Goal: Information Seeking & Learning: Find specific fact

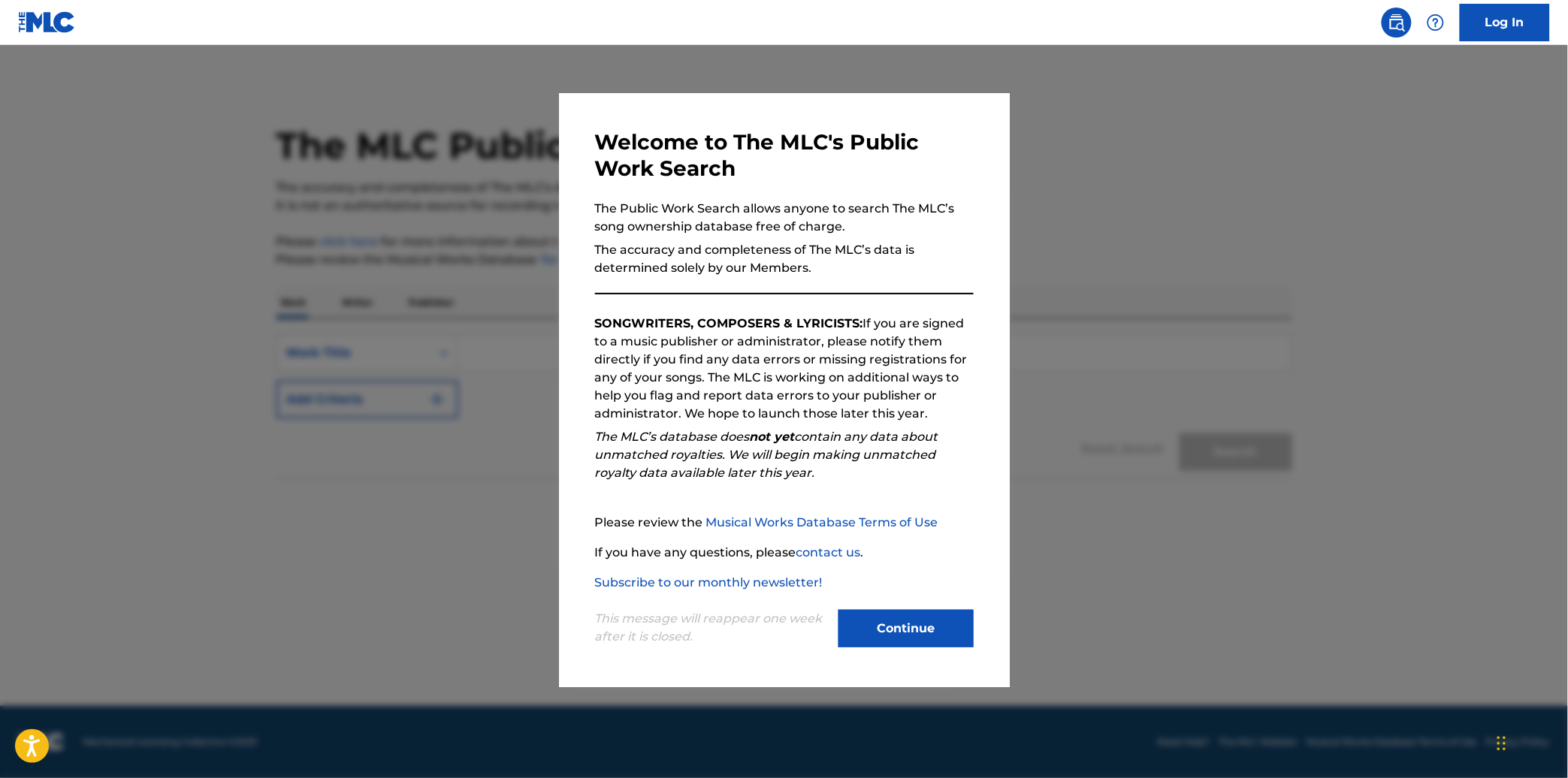
click at [945, 627] on button "Continue" at bounding box center [905, 628] width 136 height 37
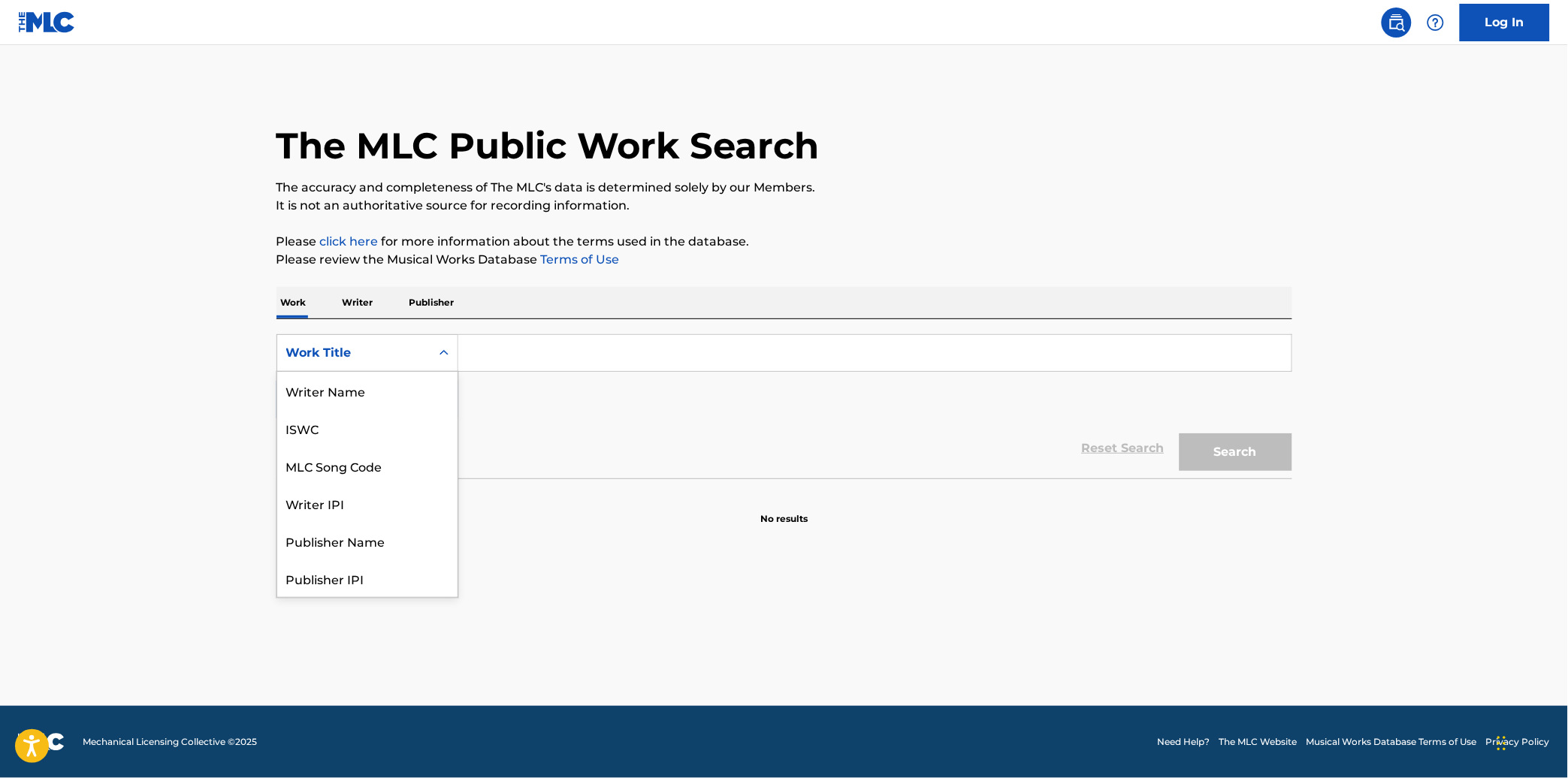
scroll to position [75, 0]
click at [386, 362] on div "Work Title" at bounding box center [353, 353] width 136 height 18
drag, startPoint x: 384, startPoint y: 396, endPoint x: 504, endPoint y: 365, distance: 123.9
click at [504, 365] on div "SearchWithCriteria41402daa-e852-4c8f-98c0-1de91174bff8 8 results available. Use…" at bounding box center [783, 352] width 1015 height 37
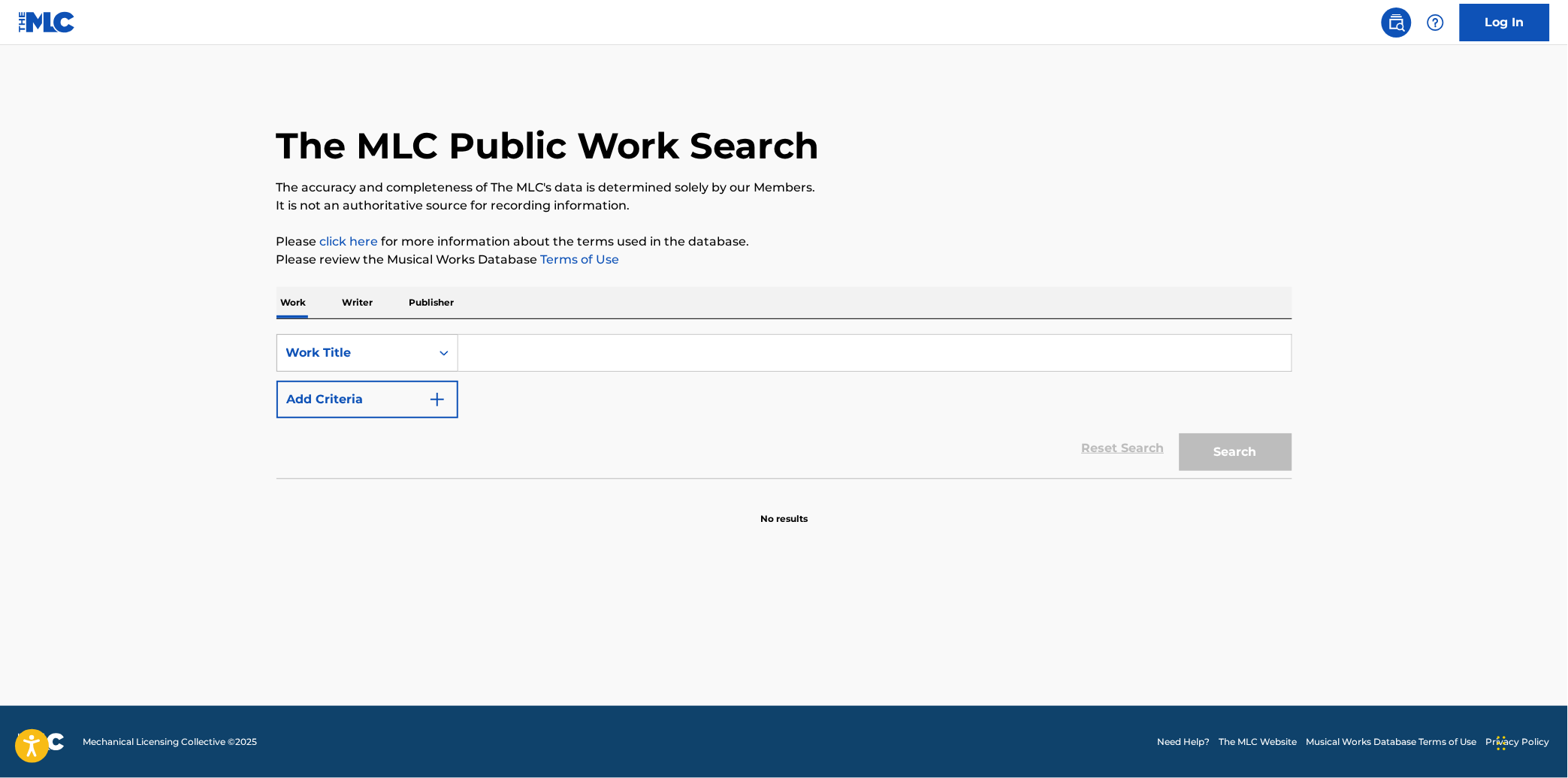
drag, startPoint x: 504, startPoint y: 365, endPoint x: 401, endPoint y: 353, distance: 103.7
click at [401, 353] on div "SearchWithCriteria41402daa-e852-4c8f-98c0-1de91174bff8 Work Title" at bounding box center [783, 352] width 1015 height 37
click at [401, 353] on div "Work Title" at bounding box center [353, 353] width 136 height 18
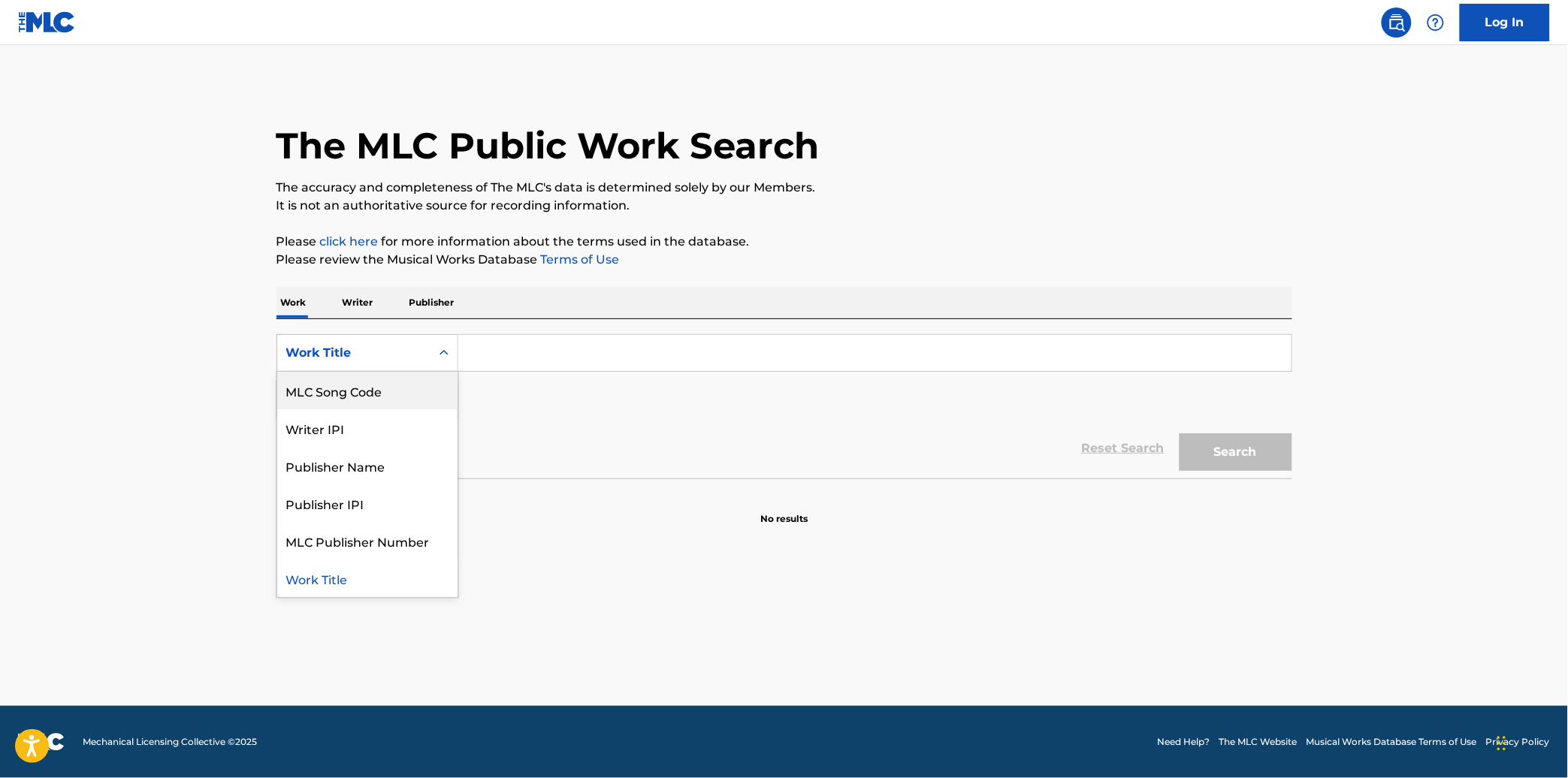
click at [393, 387] on div "MLC Song Code" at bounding box center [367, 390] width 180 height 37
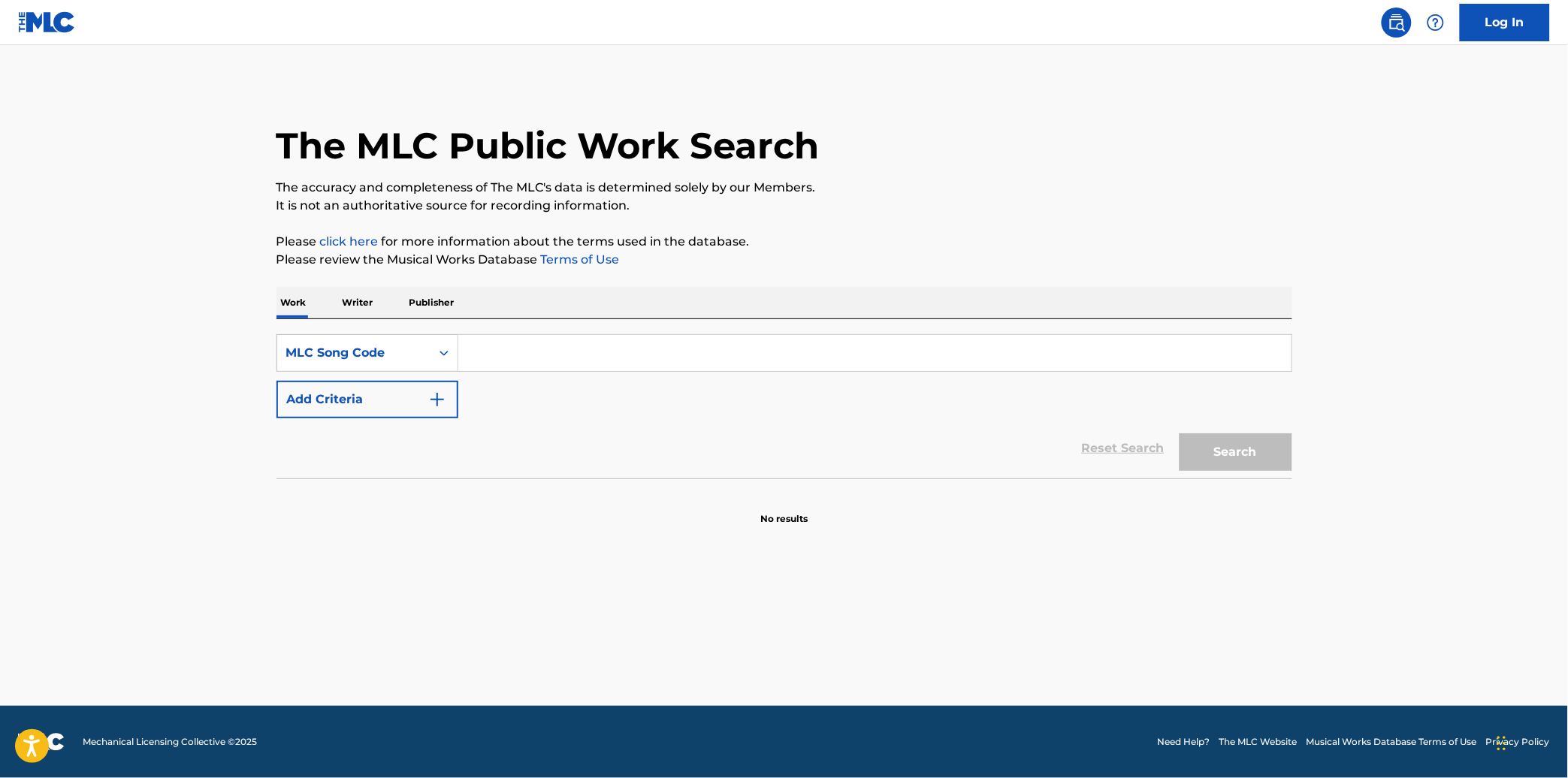
click at [496, 366] on input "Search Form" at bounding box center [875, 352] width 833 height 36
paste input "A5015U"
type input "A5015U"
click at [1207, 462] on button "Search" at bounding box center [1235, 451] width 113 height 37
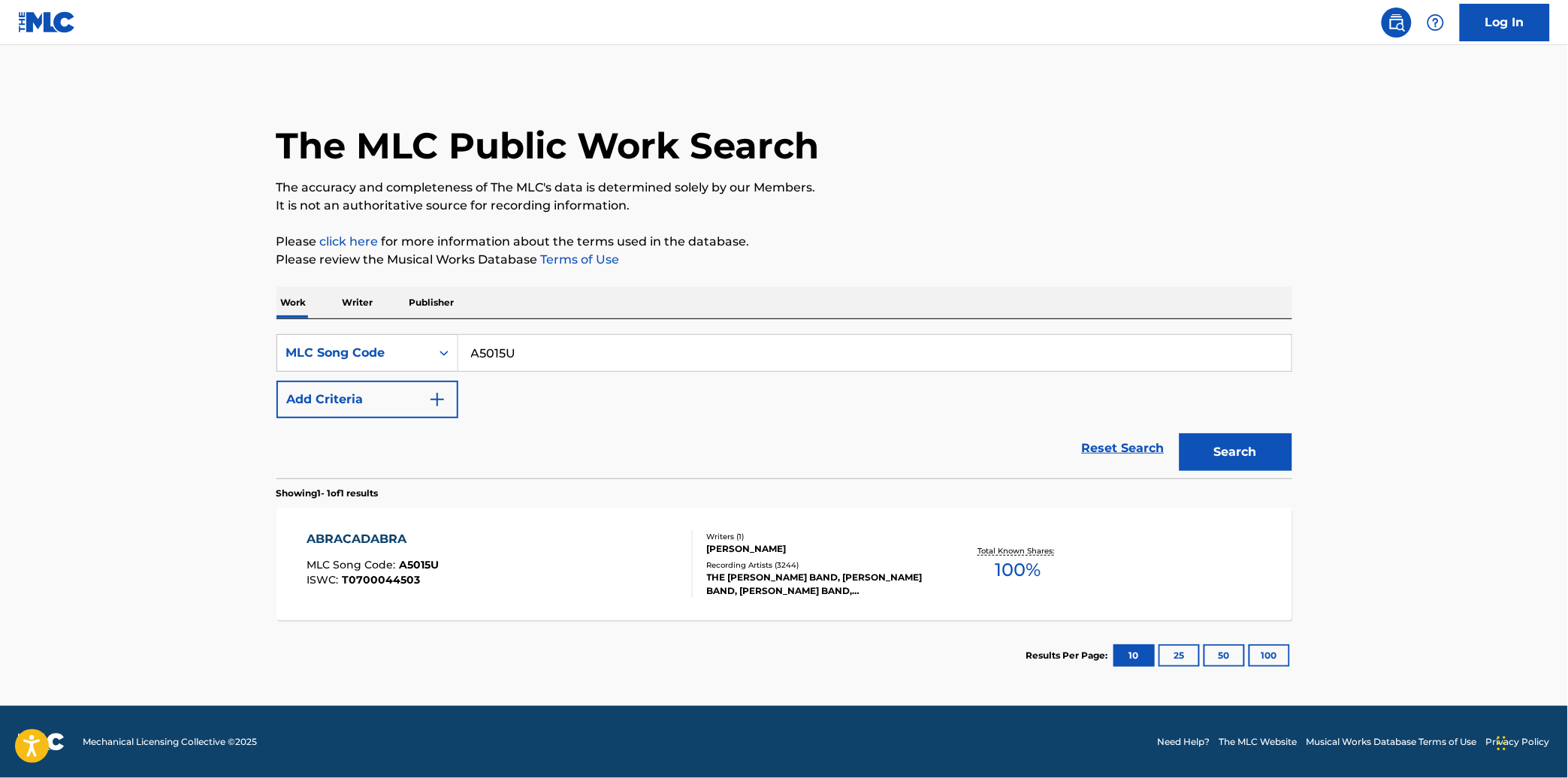
click at [586, 549] on div "ABRACADABRA MLC Song Code : A5015U ISWC : T0700044503" at bounding box center [500, 564] width 386 height 67
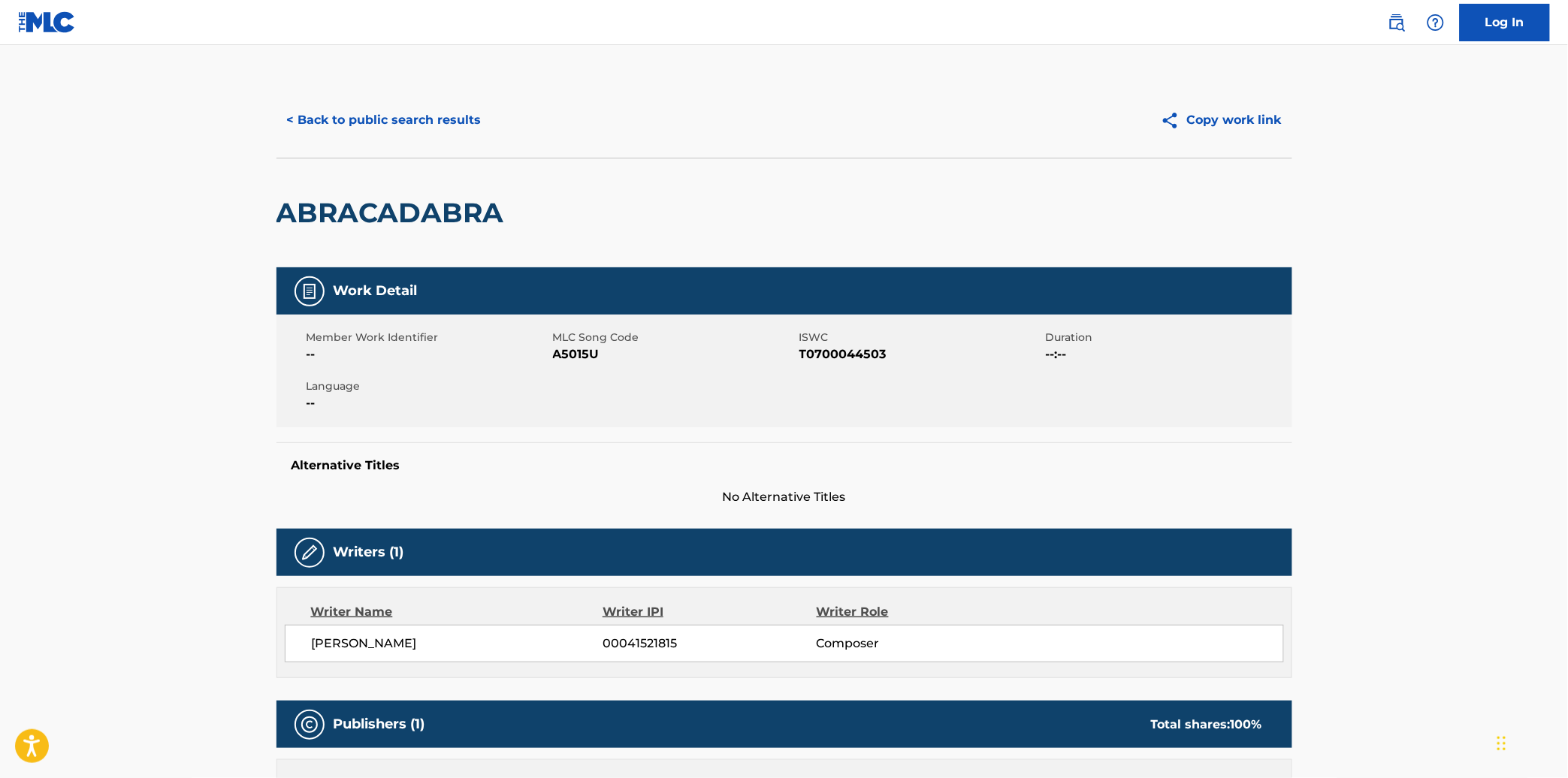
click at [393, 199] on h2 "ABRACADABRA" at bounding box center [393, 213] width 235 height 34
copy h2 "ABRACADABRA"
click at [408, 130] on button "< Back to public search results" at bounding box center [383, 120] width 215 height 37
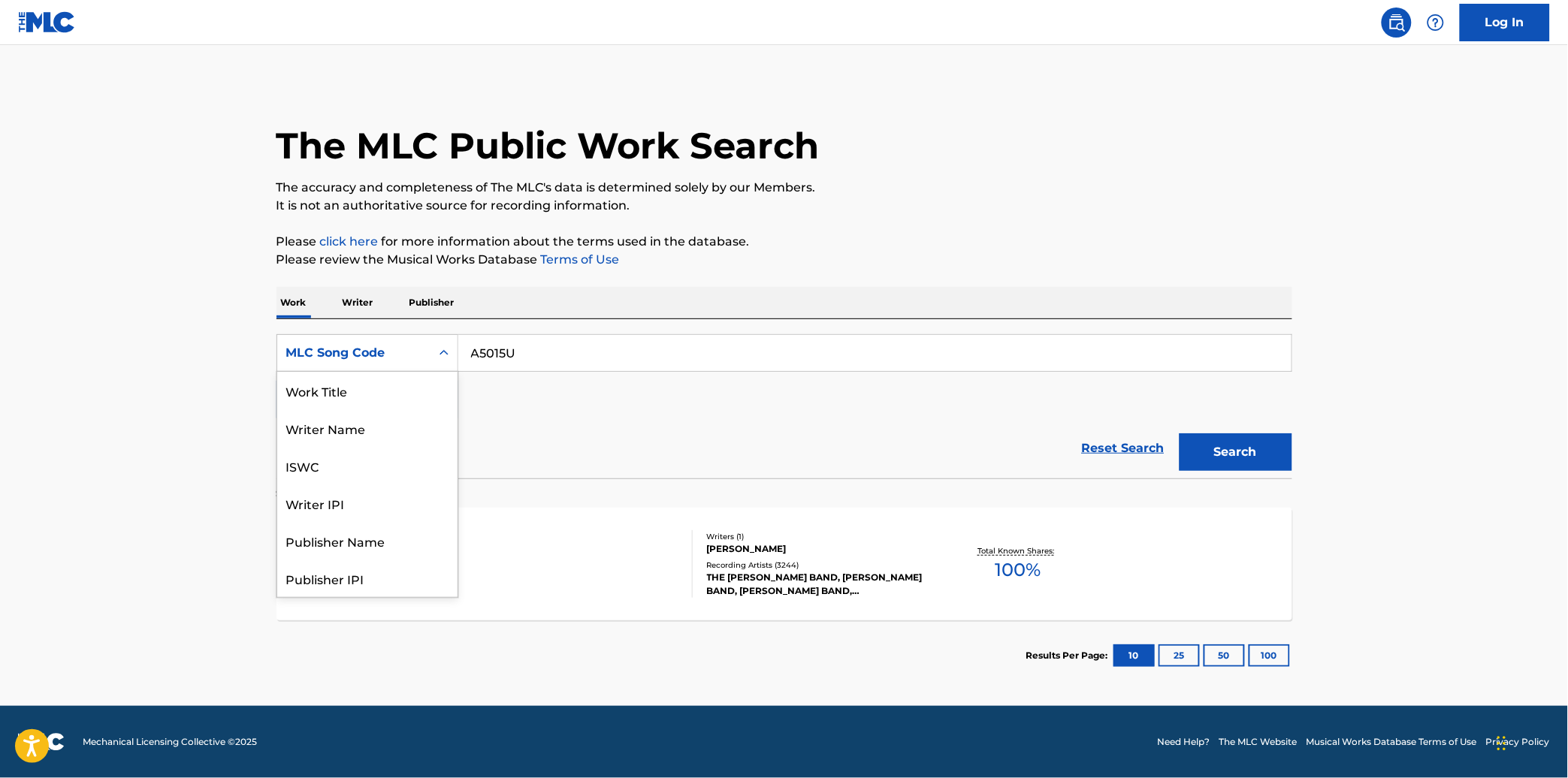
scroll to position [75, 0]
click at [402, 337] on div "MLC Song Code" at bounding box center [367, 352] width 182 height 37
click at [362, 401] on div "Work Title" at bounding box center [367, 390] width 180 height 37
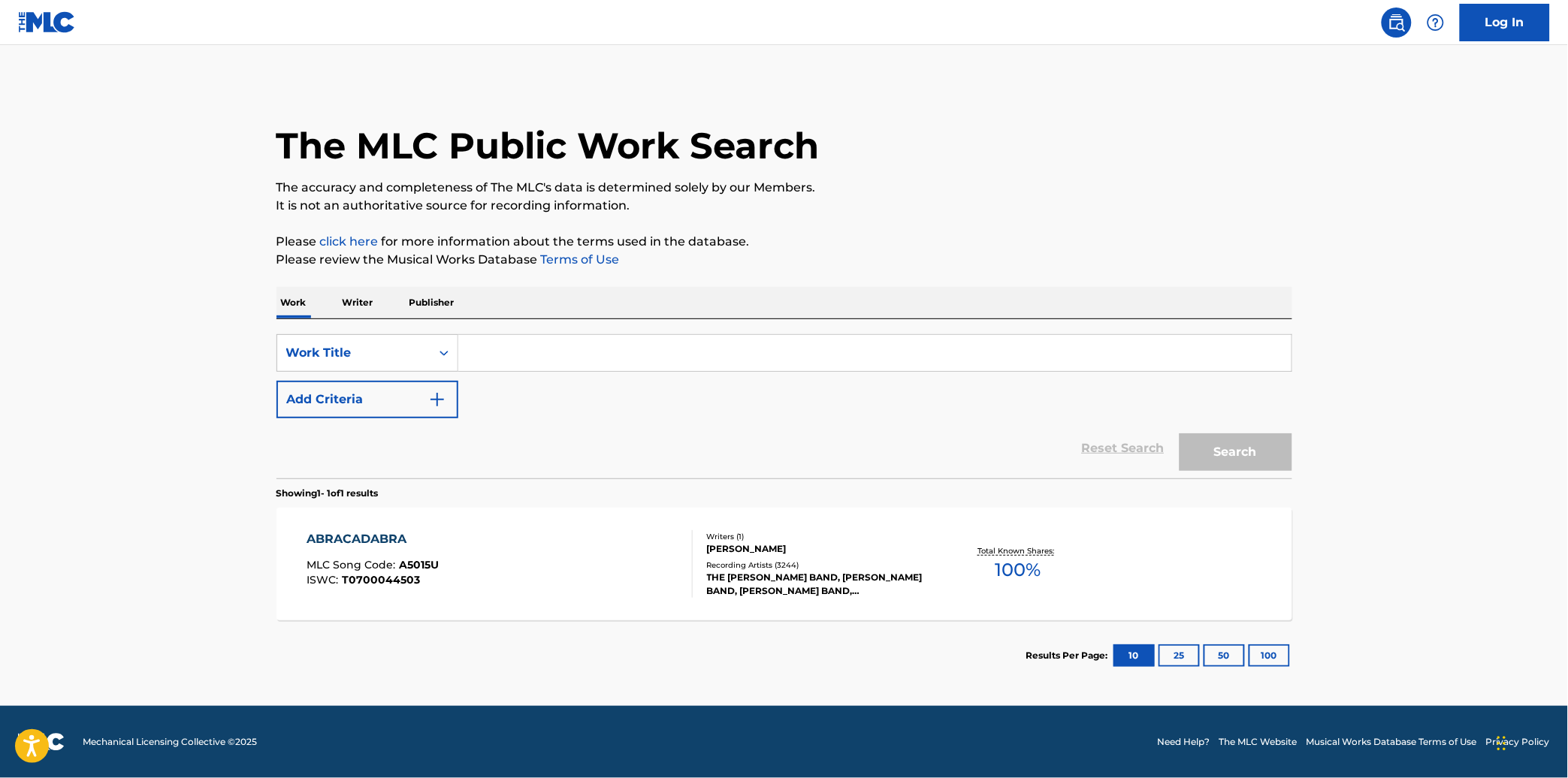
paste input "ABRACADABRA"
click at [496, 358] on input "ABRACADABRA" at bounding box center [875, 352] width 833 height 36
type input "ABRACADABRA"
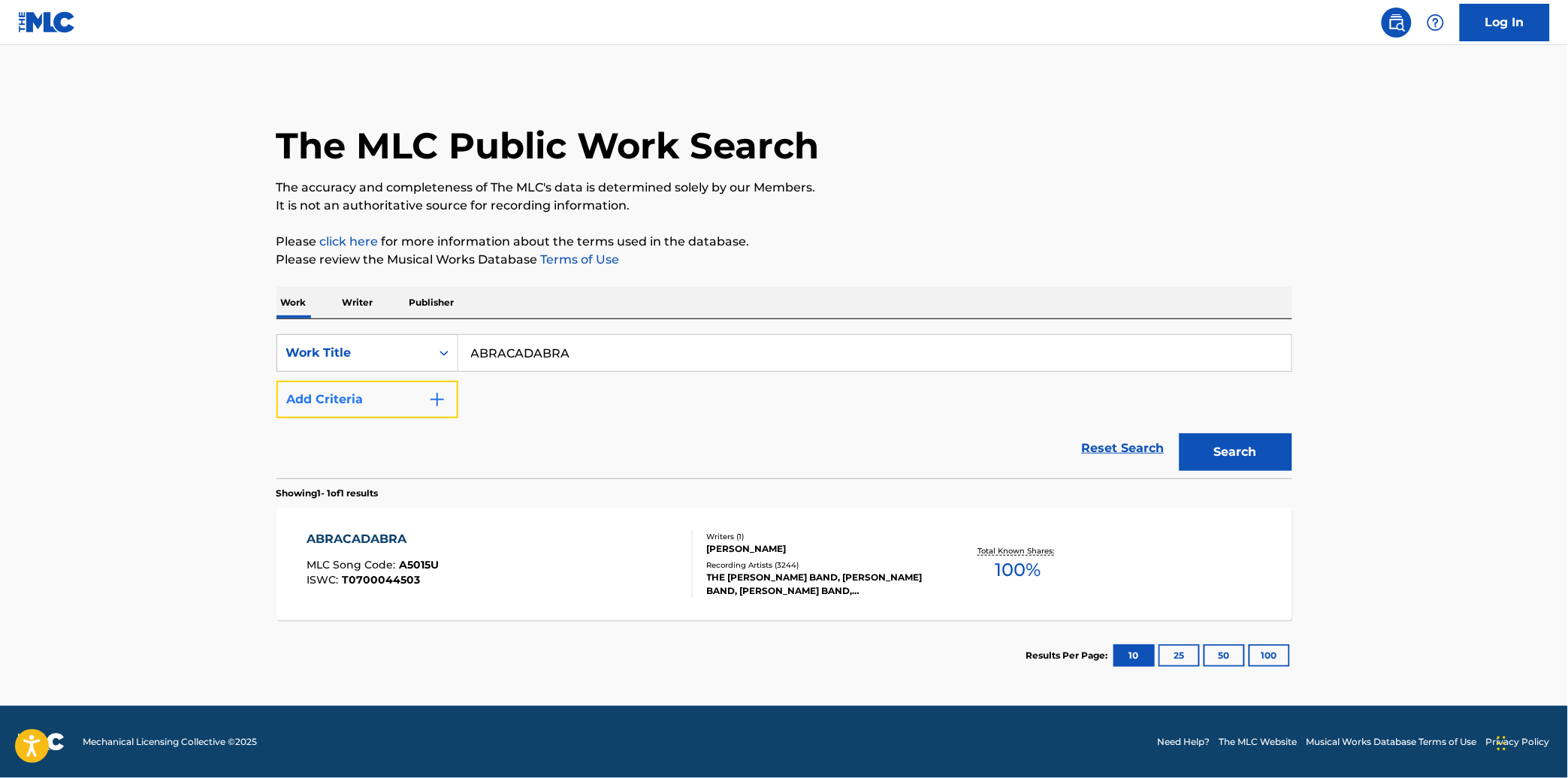
click at [394, 393] on button "Add Criteria" at bounding box center [367, 399] width 182 height 37
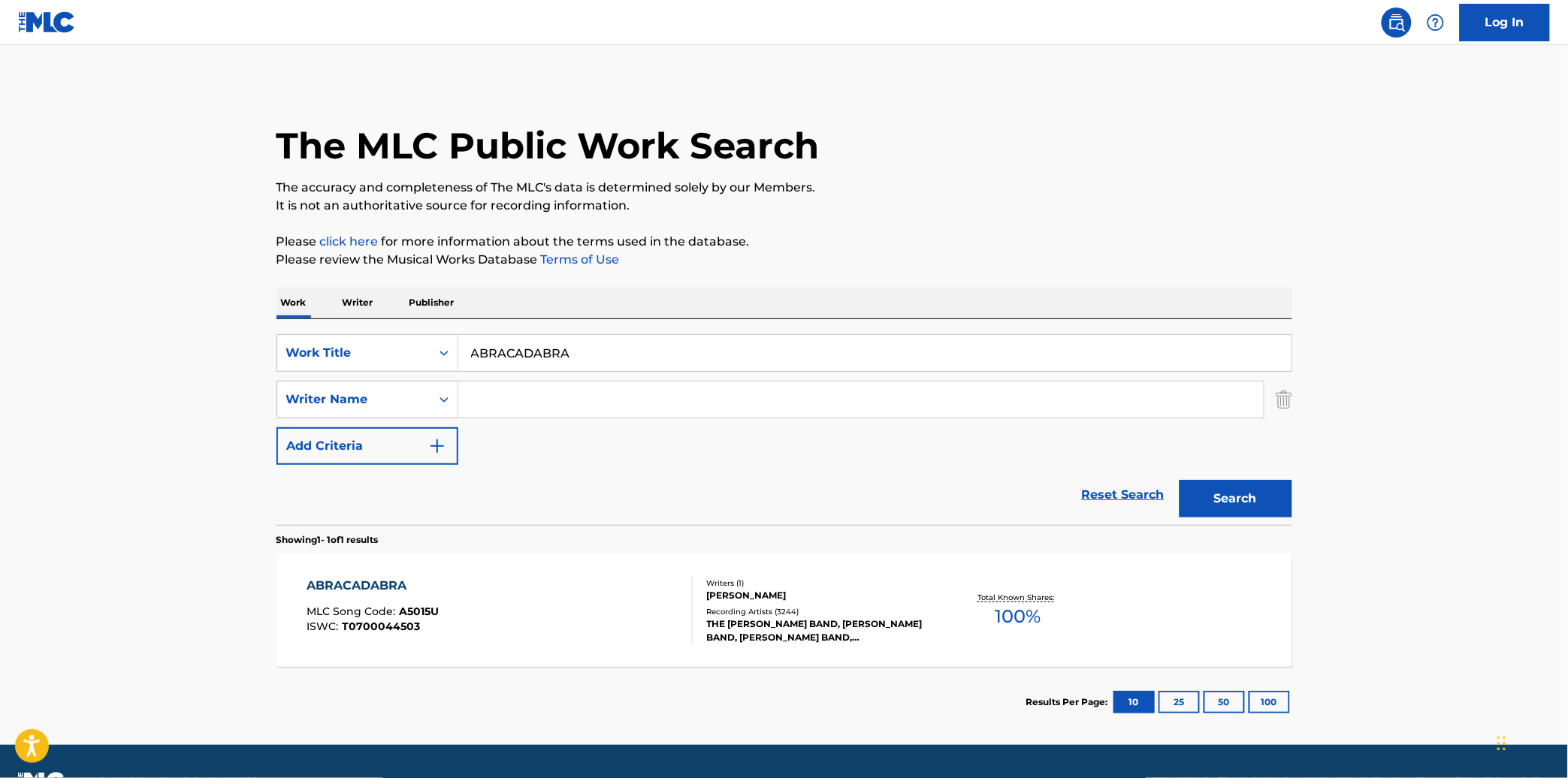
click at [671, 385] on input "Search Form" at bounding box center [860, 399] width 806 height 36
paste input "[PERSON_NAME]"
type input "[PERSON_NAME]"
click at [1179, 480] on button "Search" at bounding box center [1235, 498] width 113 height 37
click at [556, 608] on div "ABRACADABRA MLC Song Code : A6660Y ISWC : T9060347537" at bounding box center [500, 610] width 386 height 67
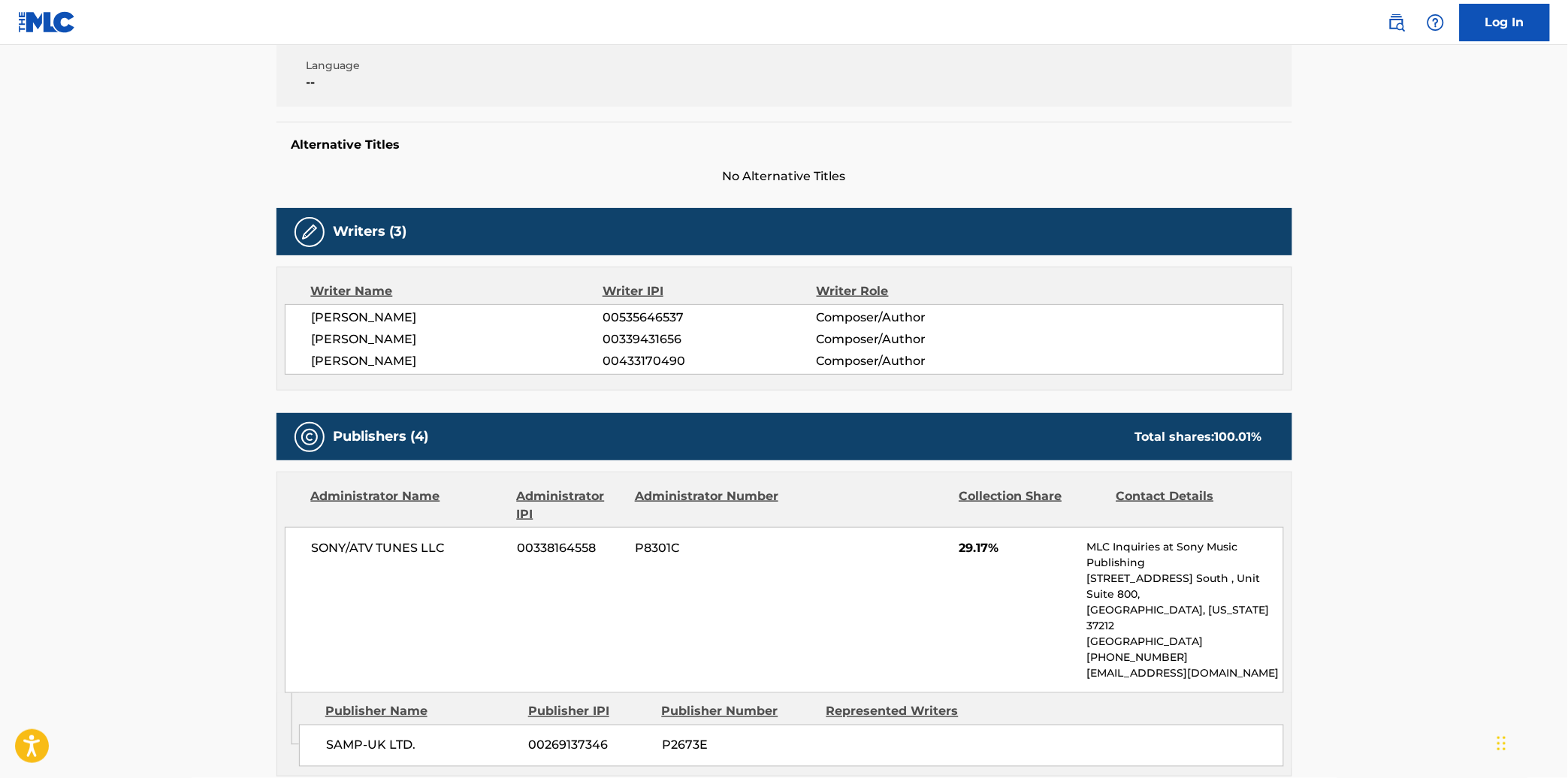
scroll to position [322, 0]
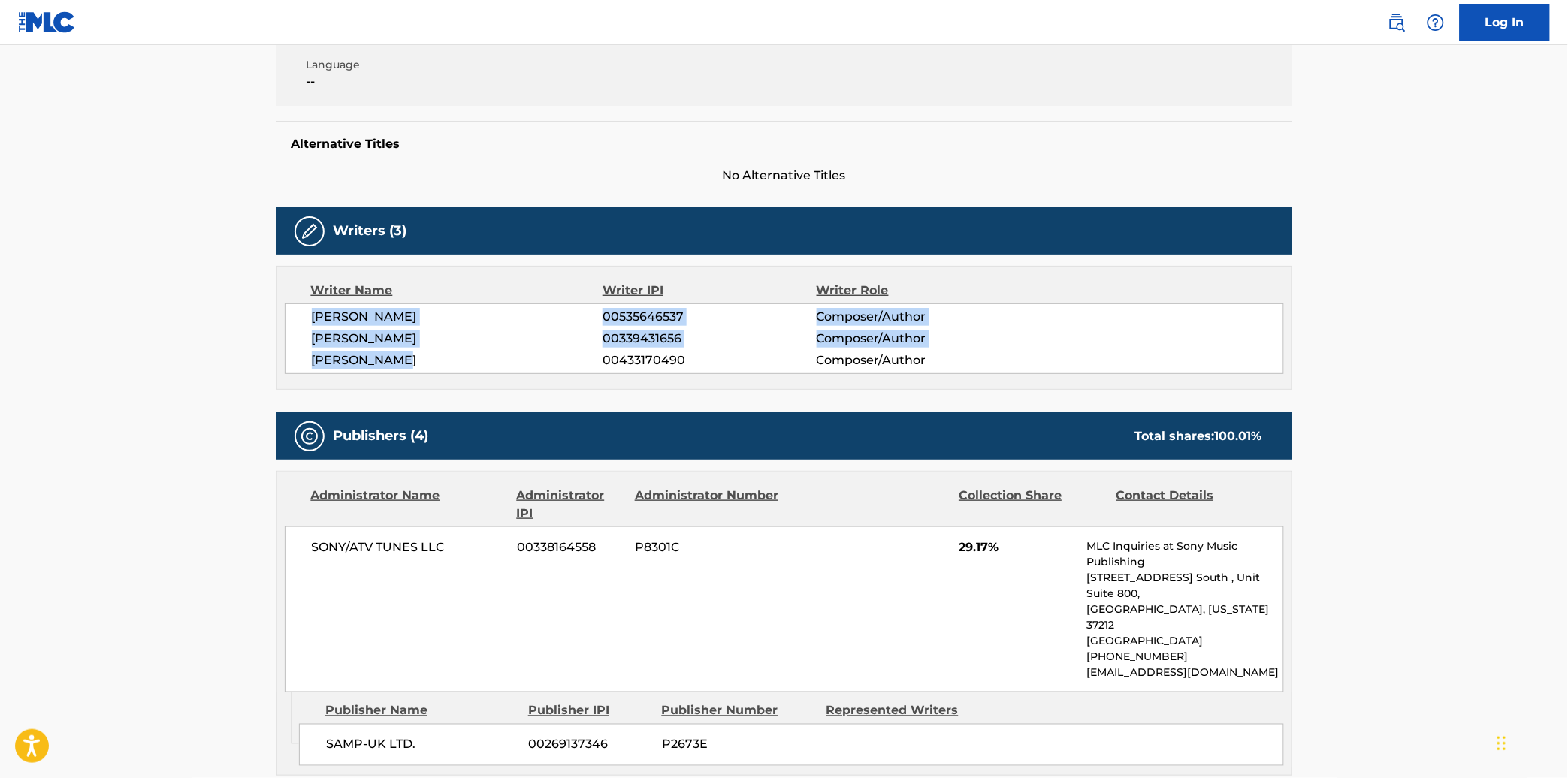
drag, startPoint x: 304, startPoint y: 316, endPoint x: 410, endPoint y: 358, distance: 114.0
click at [410, 358] on div "[PERSON_NAME] 00535646537 Composer/Author [PERSON_NAME] 00339431656 Composer/Au…" at bounding box center [784, 338] width 999 height 71
drag, startPoint x: 410, startPoint y: 358, endPoint x: 371, endPoint y: 305, distance: 65.8
click at [371, 305] on div "[PERSON_NAME] 00535646537 Composer/Author [PERSON_NAME] 00339431656 Composer/Au…" at bounding box center [784, 338] width 999 height 71
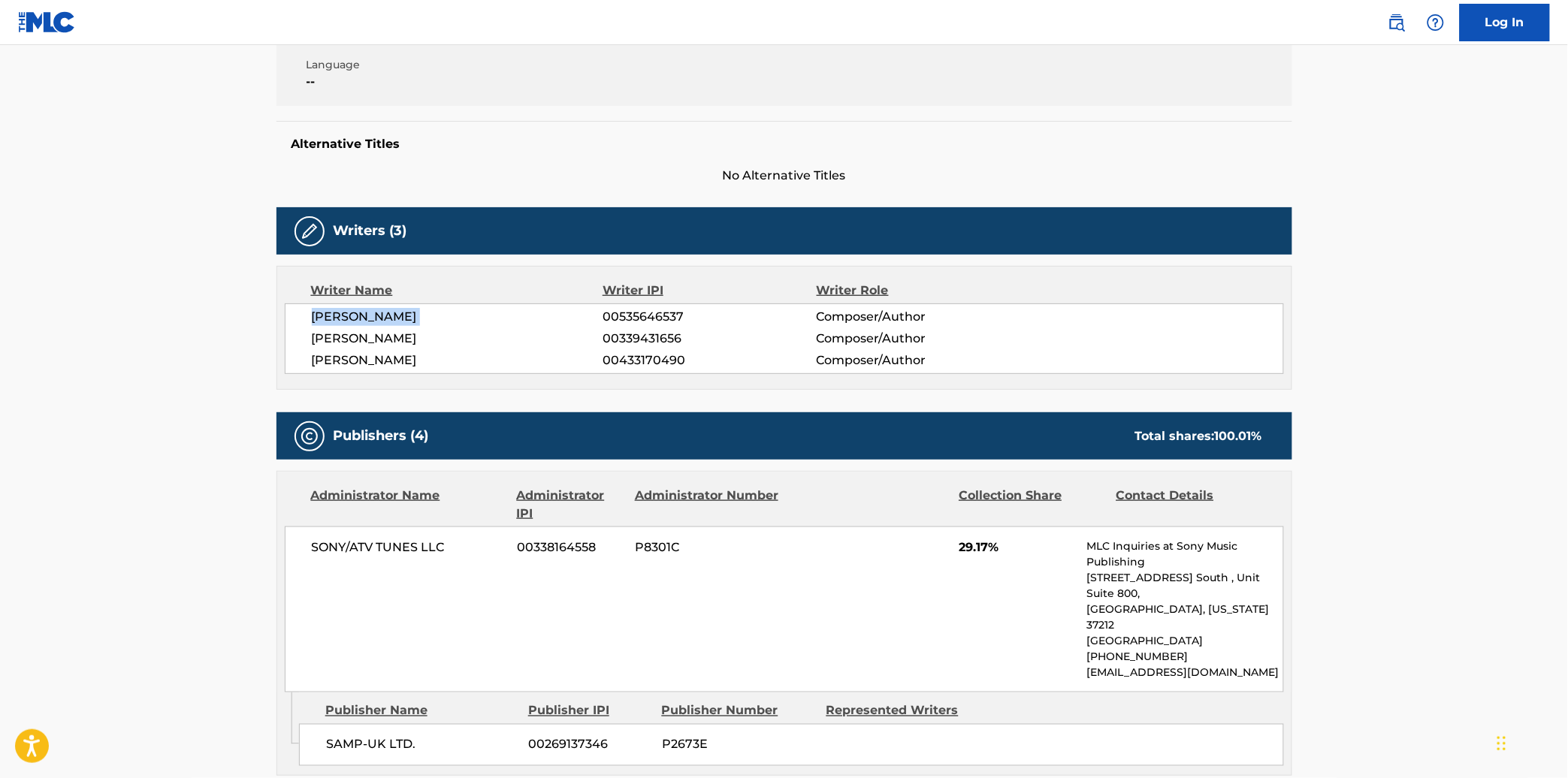
click at [371, 305] on div "[PERSON_NAME] 00535646537 Composer/Author [PERSON_NAME] 00339431656 Composer/Au…" at bounding box center [784, 338] width 999 height 71
drag, startPoint x: 441, startPoint y: 342, endPoint x: 305, endPoint y: 332, distance: 136.4
click at [305, 332] on div "[PERSON_NAME] 00535646537 Composer/Author [PERSON_NAME] 00339431656 Composer/Au…" at bounding box center [784, 338] width 999 height 71
copy span "[PERSON_NAME]"
